Goal: Task Accomplishment & Management: Manage account settings

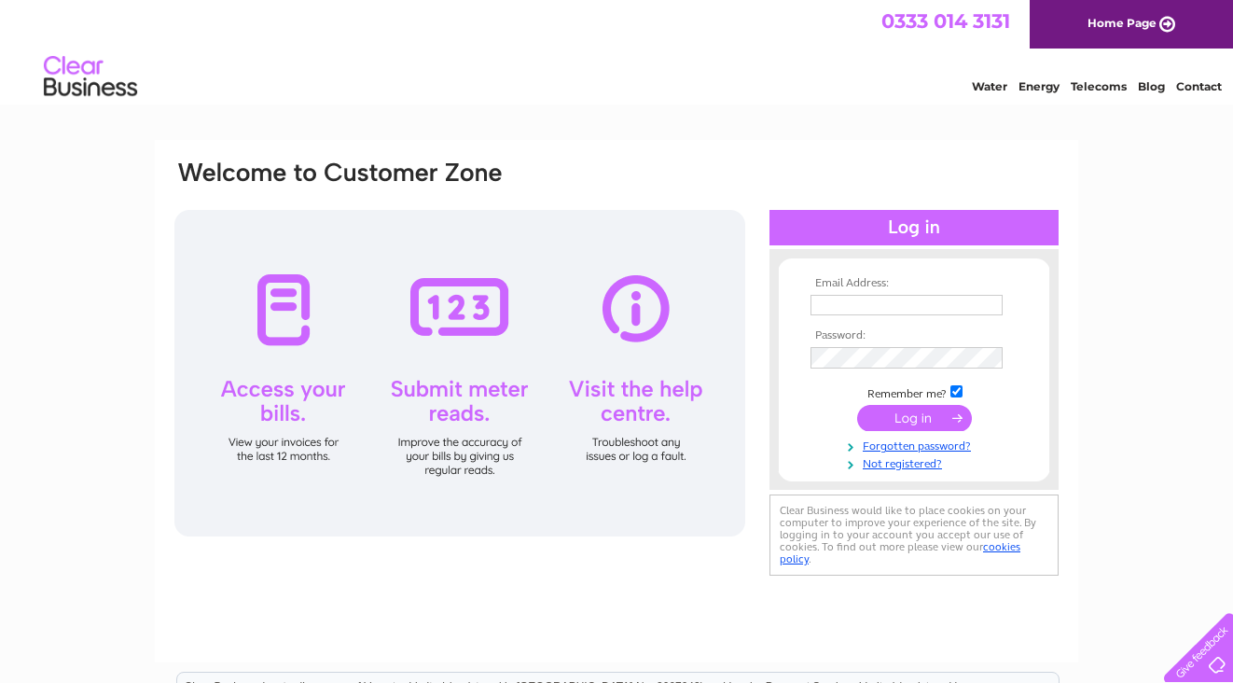
type input "[EMAIL_ADDRESS][DOMAIN_NAME]"
click at [920, 418] on input "submit" at bounding box center [914, 418] width 115 height 26
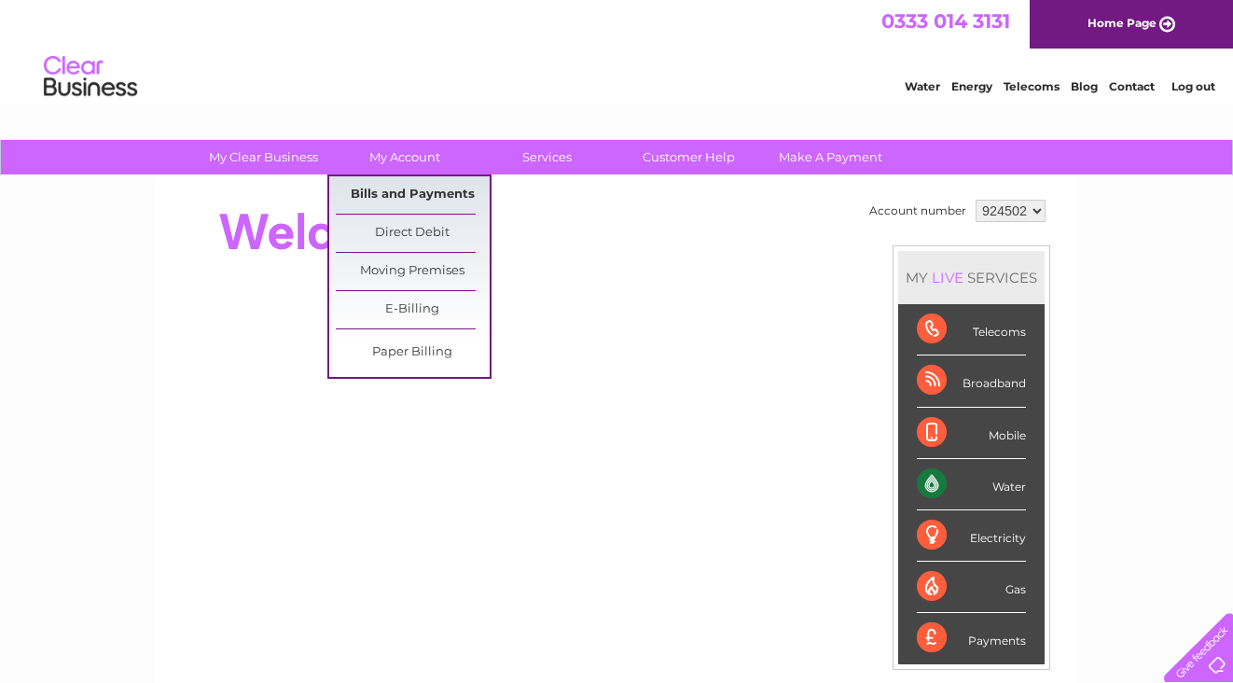
click at [409, 188] on link "Bills and Payments" at bounding box center [413, 194] width 154 height 37
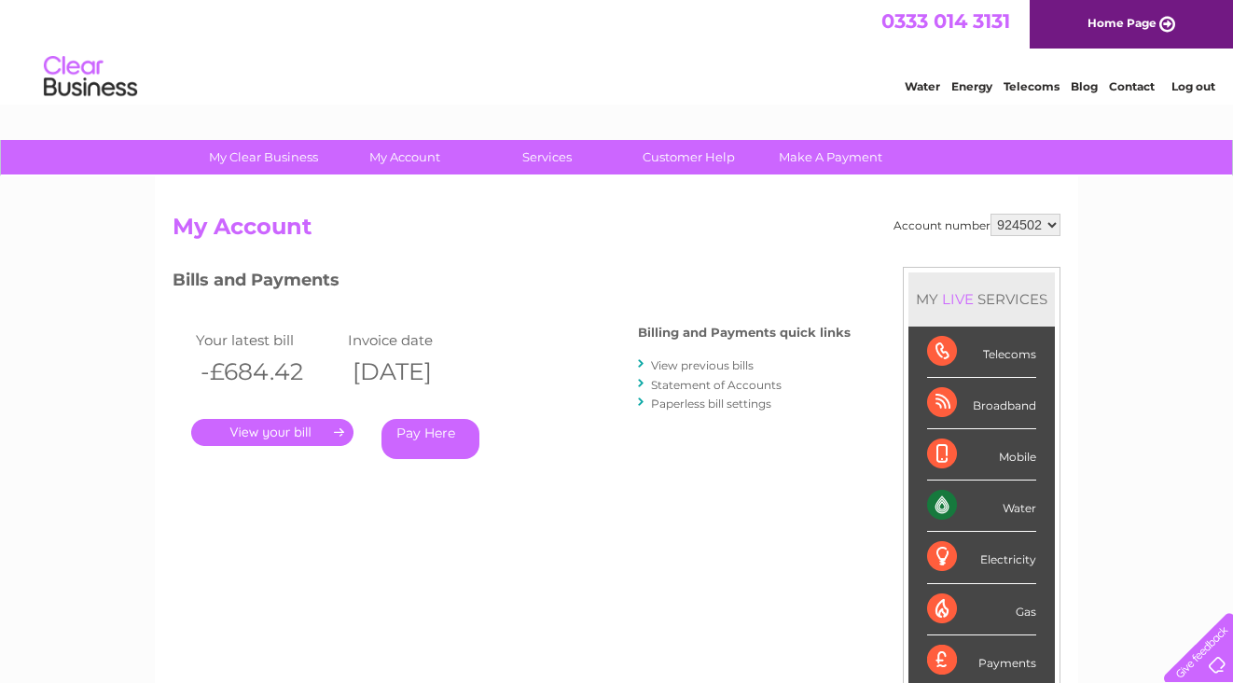
click at [293, 434] on link "." at bounding box center [272, 432] width 162 height 27
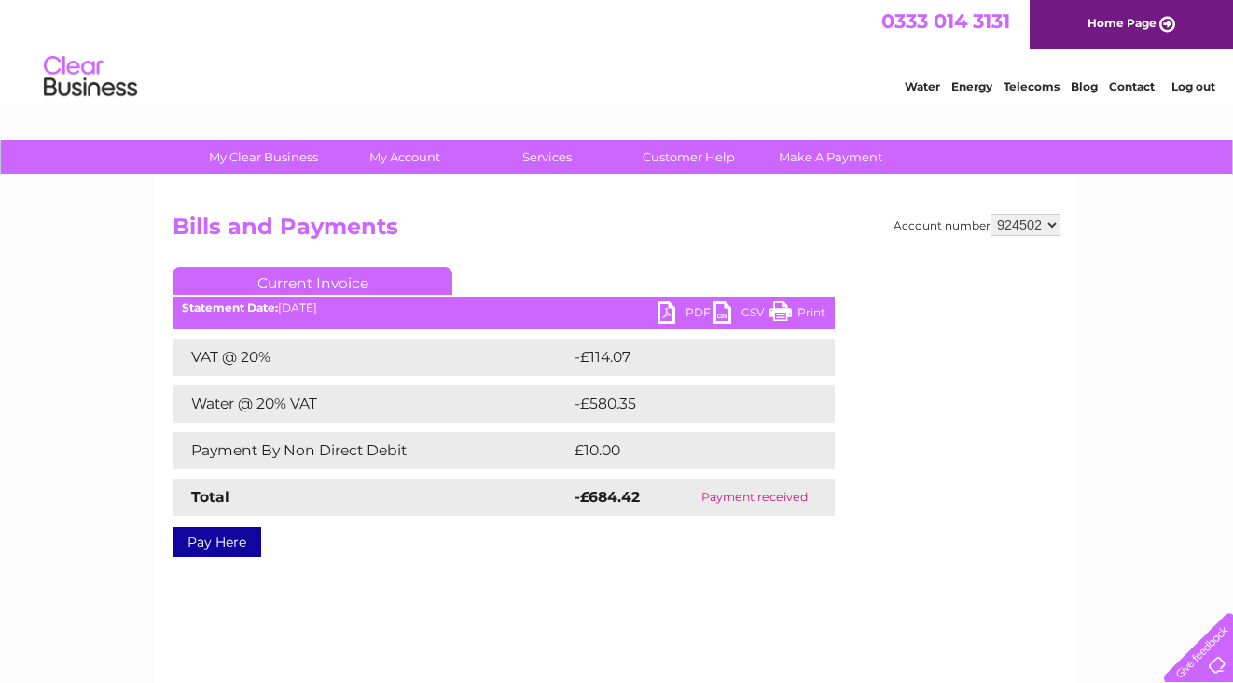
click at [698, 304] on link "PDF" at bounding box center [686, 314] width 56 height 27
